Goal: Information Seeking & Learning: Learn about a topic

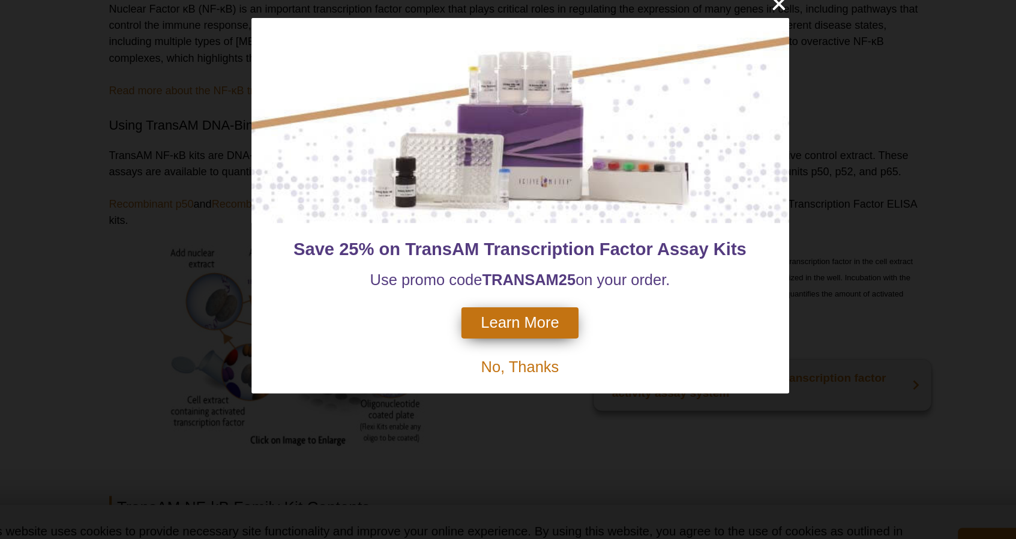
scroll to position [319, 0]
click at [475, 444] on div "Save 25% on TransAM Transcription Factor Assay Kits Use promo code TRANSAM 25 o…" at bounding box center [508, 269] width 1016 height 539
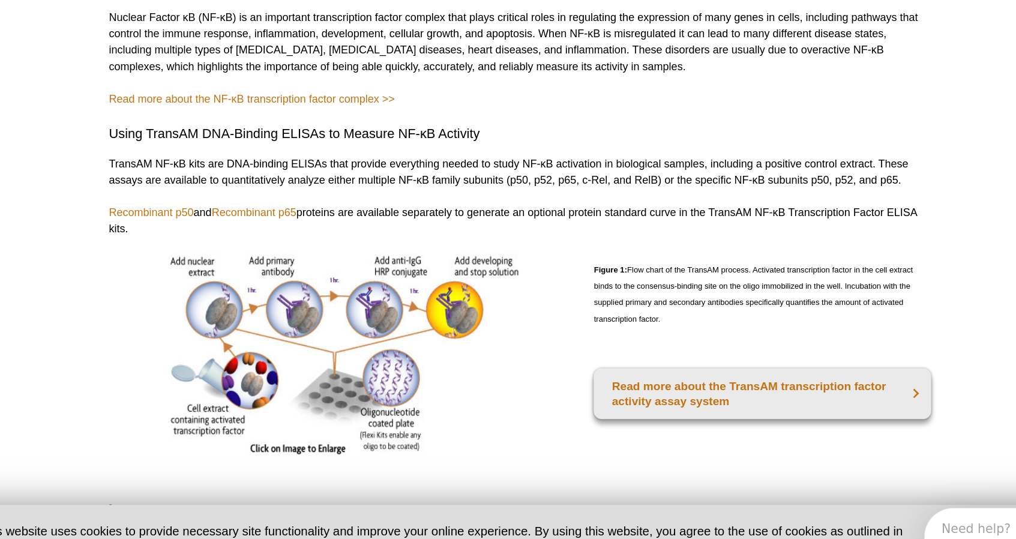
scroll to position [0, 0]
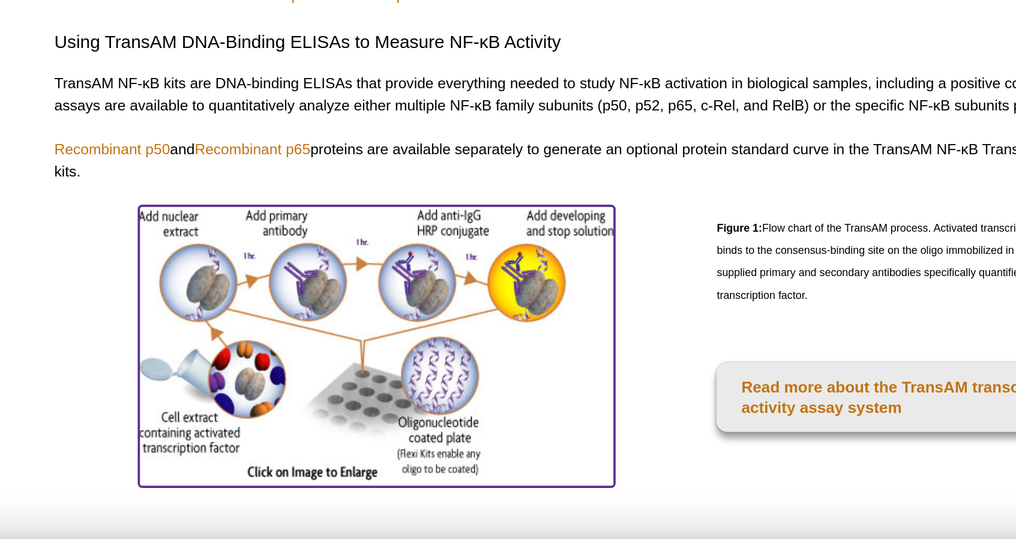
click at [391, 379] on img at bounding box center [379, 377] width 255 height 147
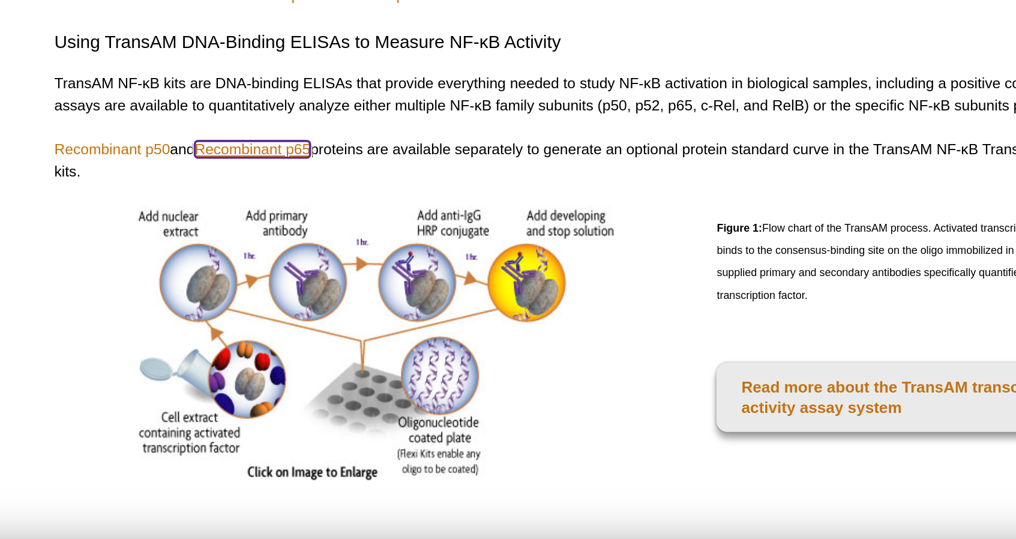
click at [329, 277] on link "Recombinant p65" at bounding box center [313, 273] width 62 height 9
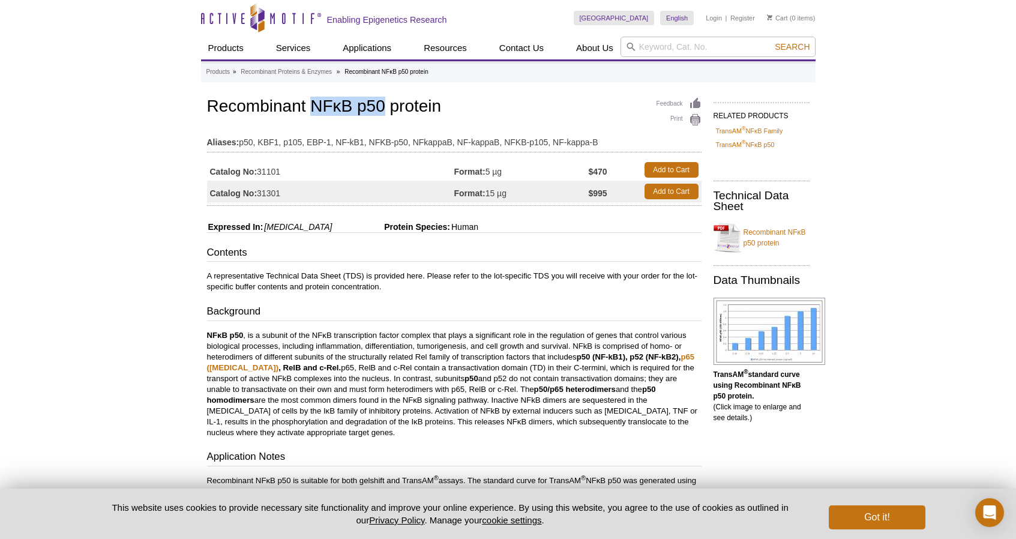
drag, startPoint x: 312, startPoint y: 112, endPoint x: 384, endPoint y: 106, distance: 72.3
click at [384, 106] on h1 "Recombinant NFκB p50 protein" at bounding box center [454, 107] width 494 height 20
copy h1 "NFκB p50"
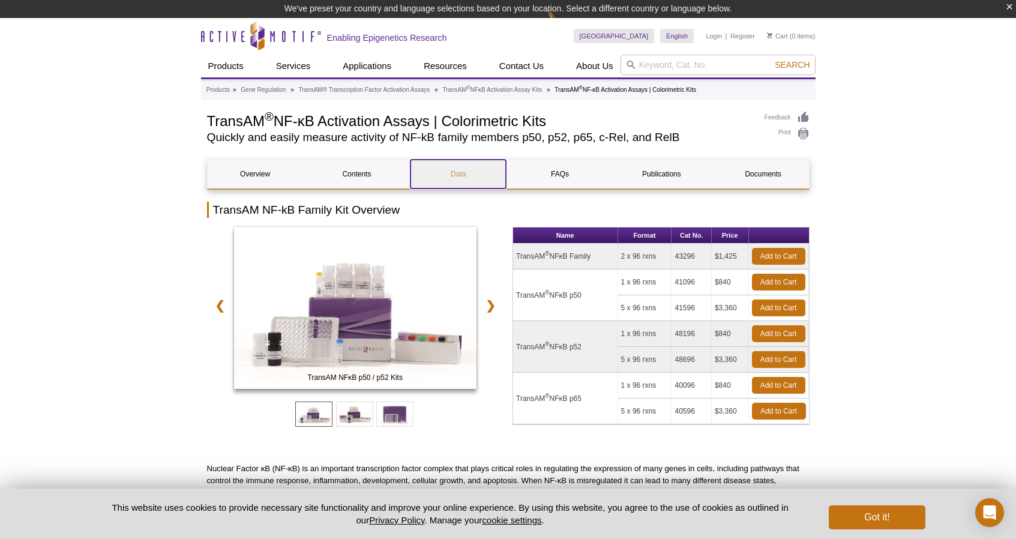
click at [417, 169] on link "Data" at bounding box center [457, 174] width 95 height 29
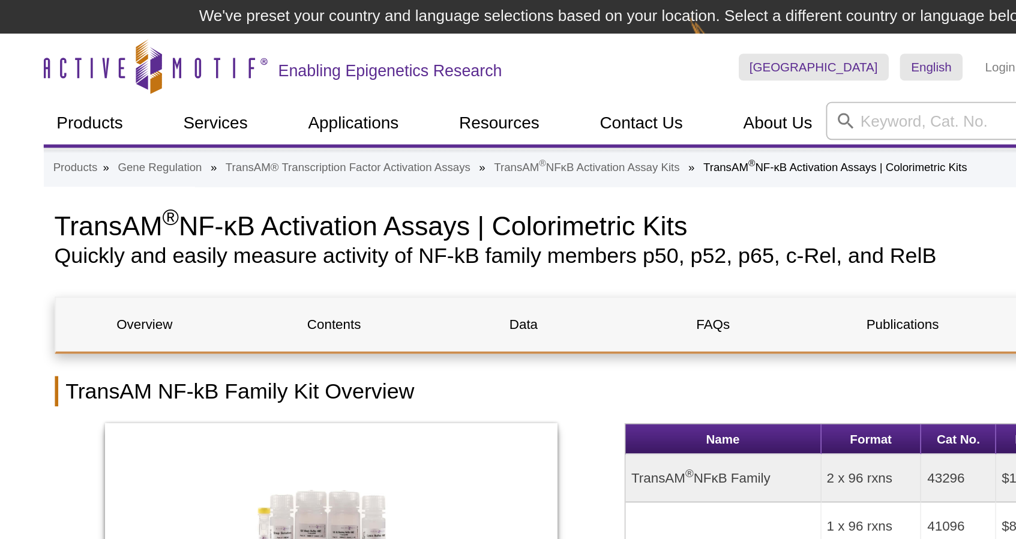
click at [239, 124] on h1 "TransAM ® NF-κB Activation Assays | Colorimetric Kits" at bounding box center [479, 120] width 545 height 18
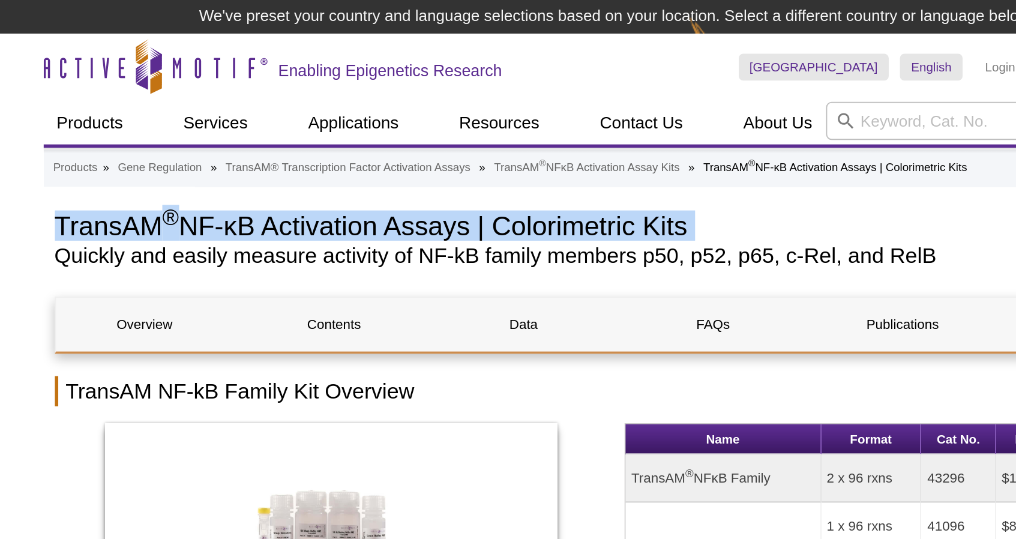
click at [239, 124] on h1 "TransAM ® NF-κB Activation Assays | Colorimetric Kits" at bounding box center [479, 120] width 545 height 18
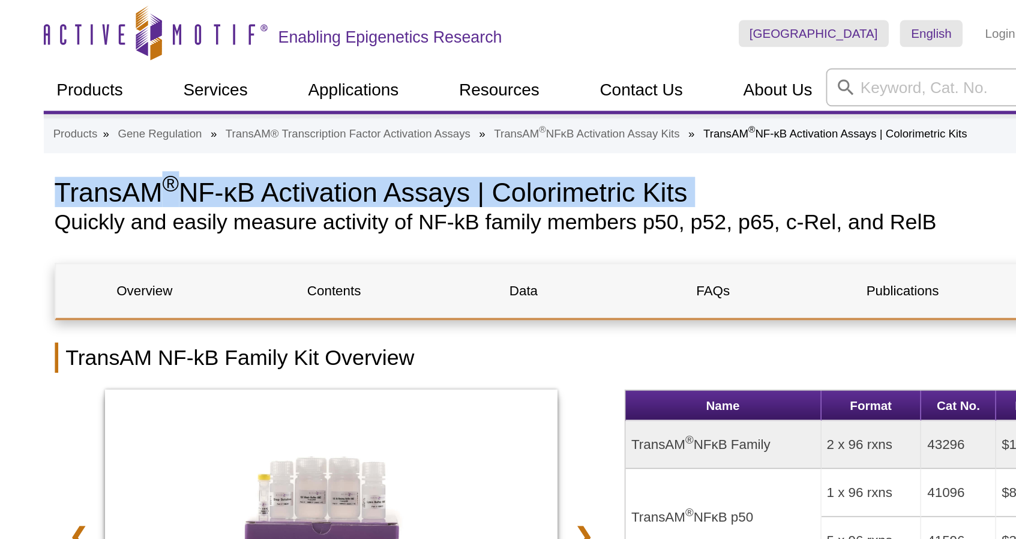
copy div "TransAM ® NF-κB Activation Assays | Colorimetric Kits"
